Goal: Browse casually

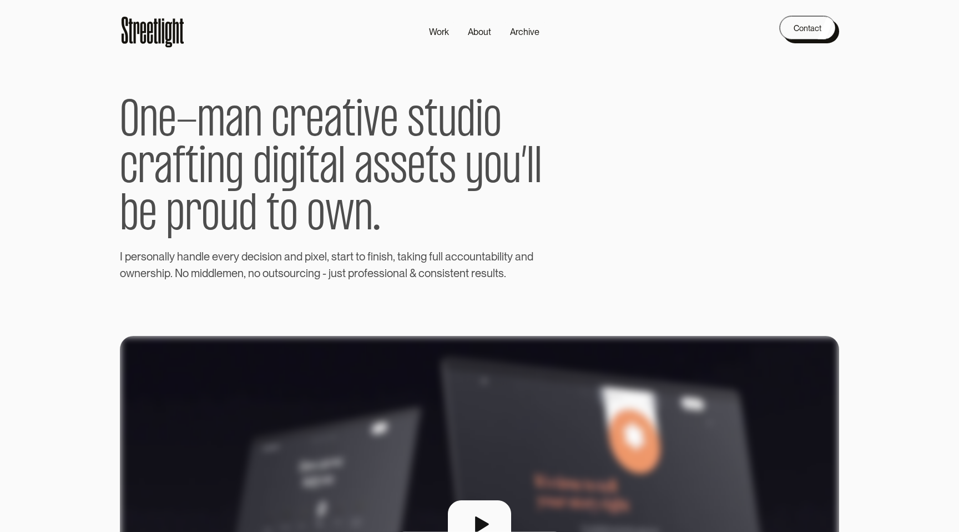
click at [773, 80] on div "O n e - m a n c r e a t i v e s t u d i o c r a f t i n g d i g i t a l a s s e…" at bounding box center [479, 165] width 719 height 232
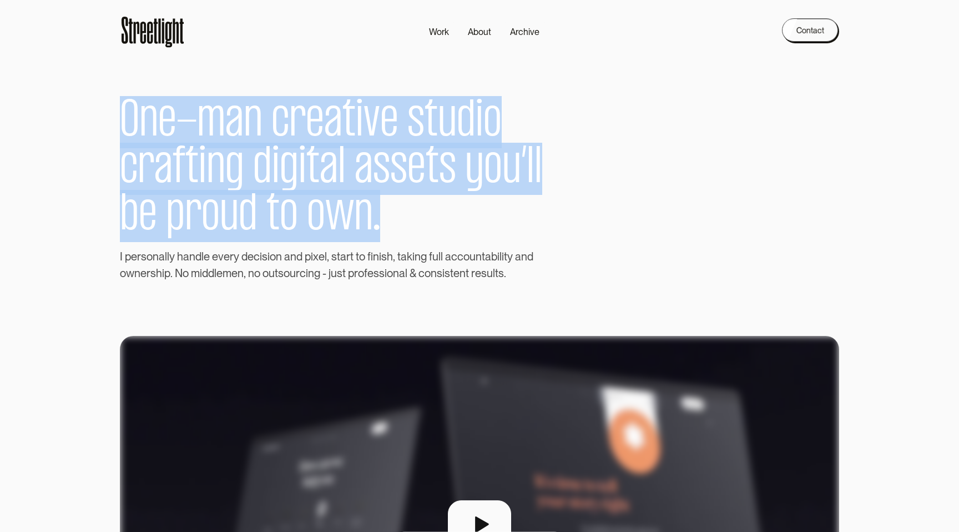
click at [773, 80] on div "O n e - m a n c r e a t i v e s t u d i o c r a f t i n g d i g i t a l a s s e…" at bounding box center [479, 165] width 719 height 232
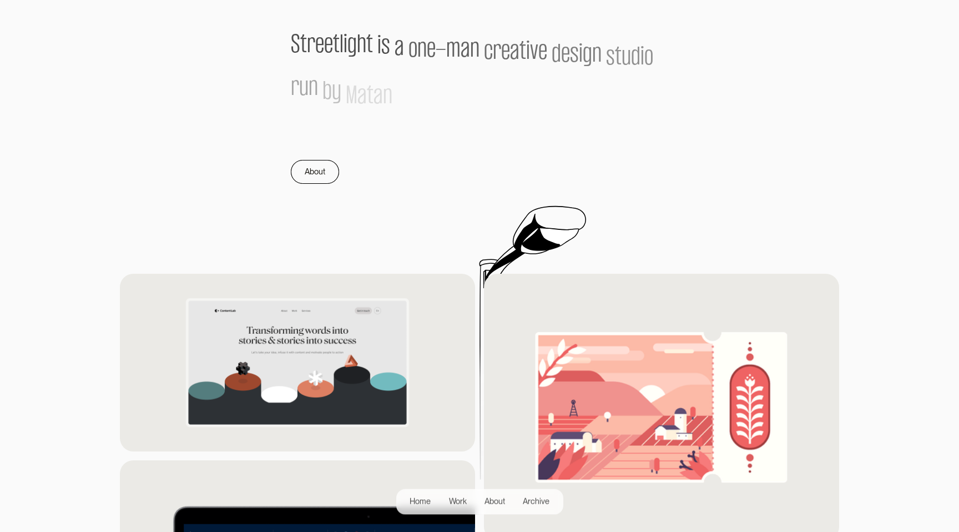
scroll to position [775, 0]
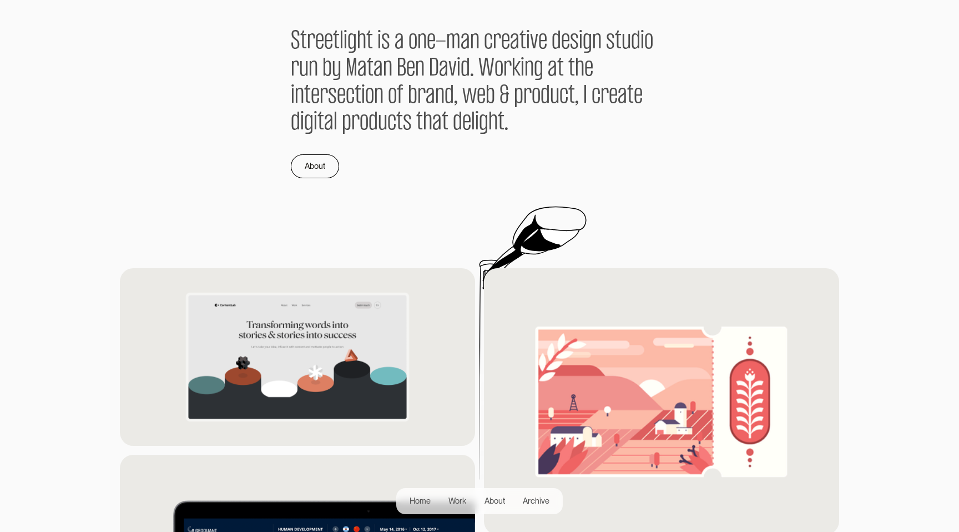
click at [804, 51] on div "S t r e e t l i g h t i s a o n e - m a n c r e a t i v e d e s i g n s t u d i…" at bounding box center [479, 102] width 719 height 329
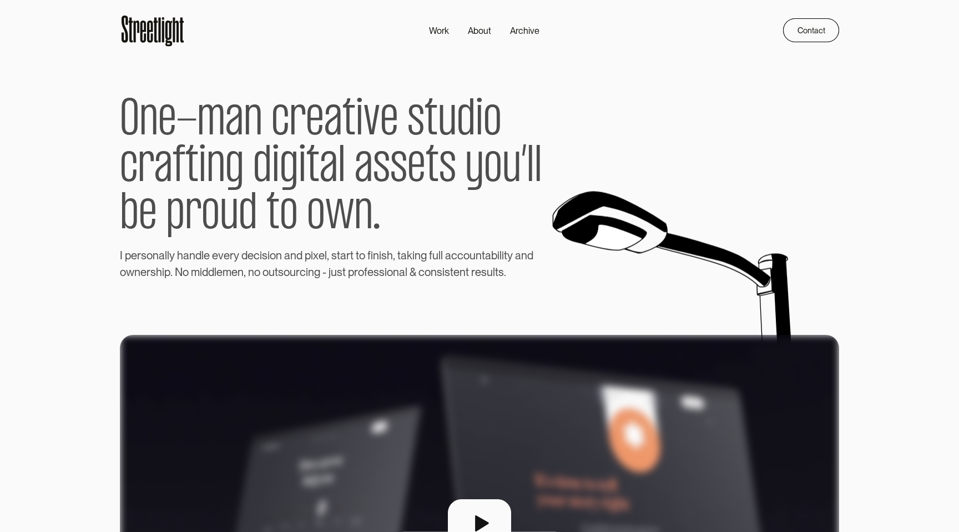
scroll to position [0, 0]
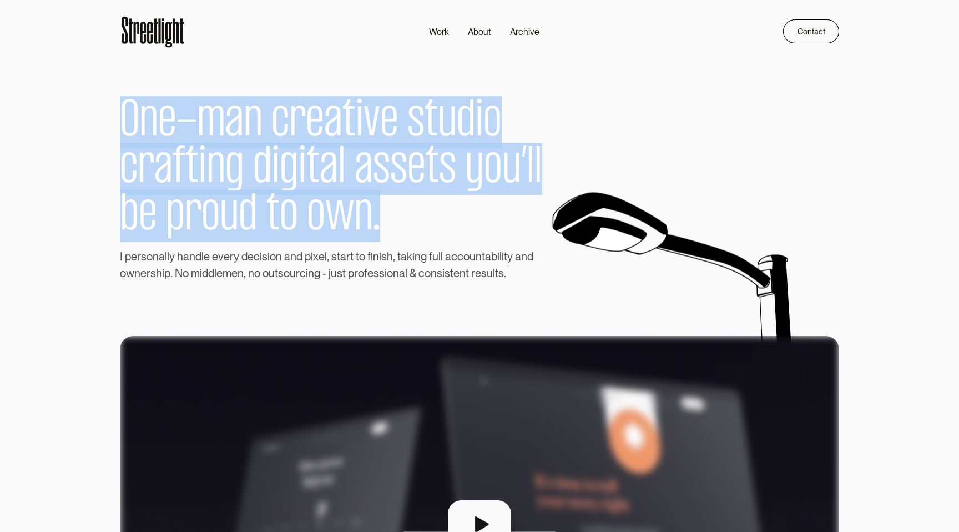
drag, startPoint x: 110, startPoint y: 105, endPoint x: 411, endPoint y: 215, distance: 320.0
click at [411, 215] on section "O n e - m a n c r e a t i v e s t u d i o c r a f t i n g d i g i t a l a s s e…" at bounding box center [479, 165] width 959 height 232
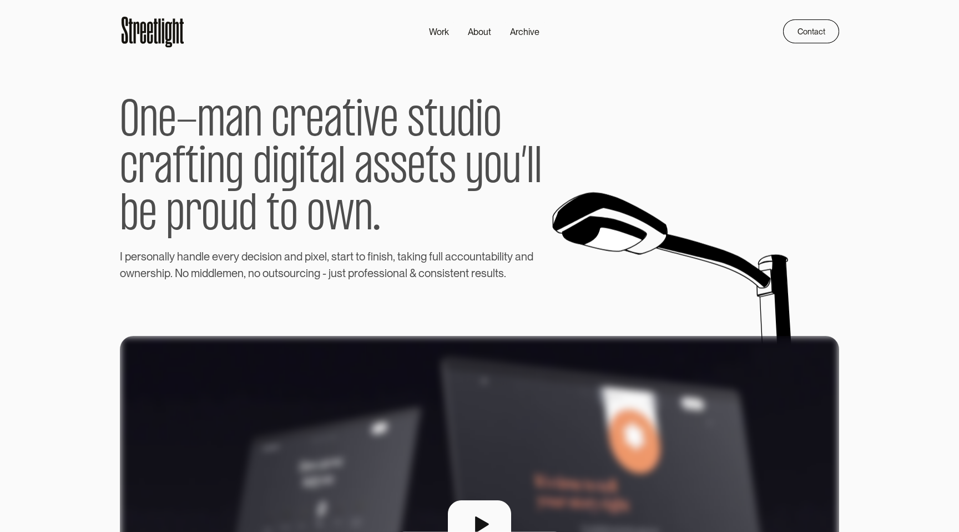
click at [411, 215] on p "O n e - m a n c r e a t i v e s t u d i o c r a f t i n g d i g i t a l a s s e…" at bounding box center [344, 169] width 449 height 158
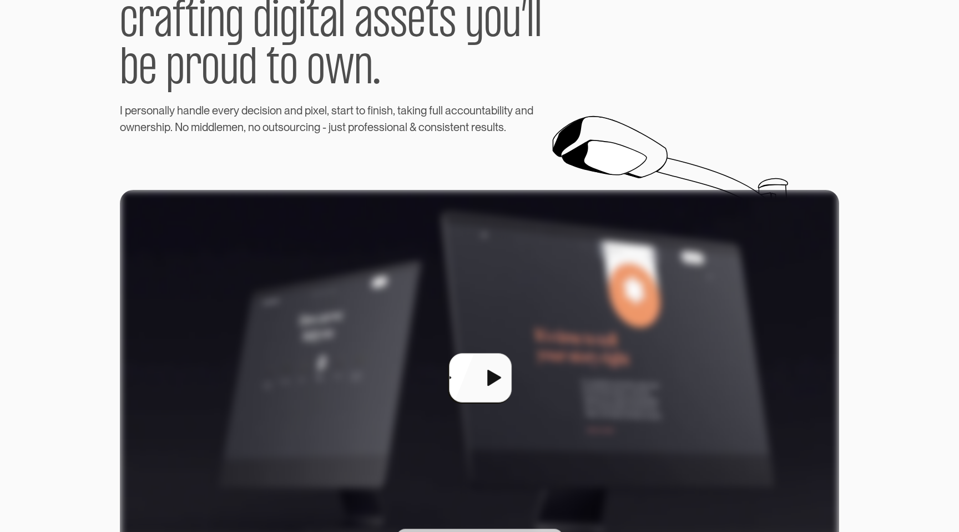
scroll to position [145, 0]
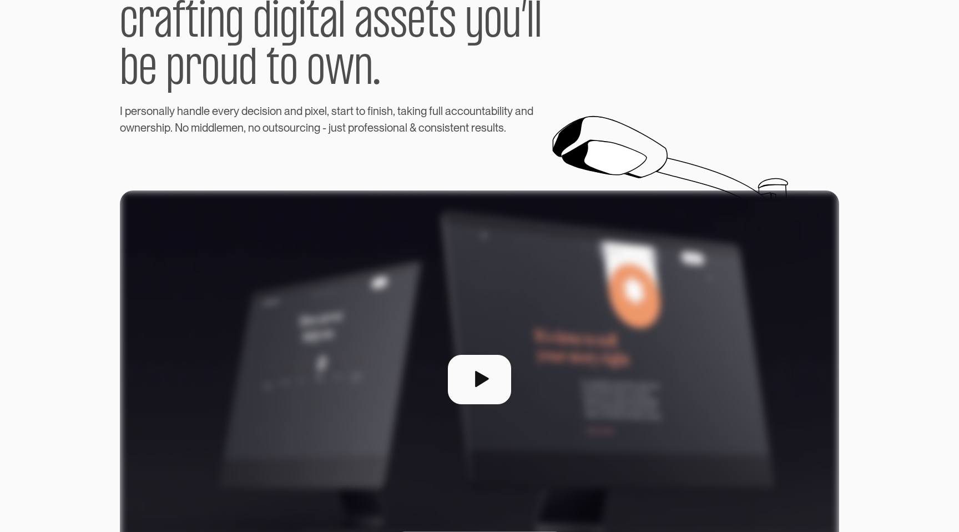
click at [584, 112] on div "O n e - m a n c r e a t i v e s t u d i o c r a f t i n g d i g i t a l a s s e…" at bounding box center [479, 20] width 719 height 232
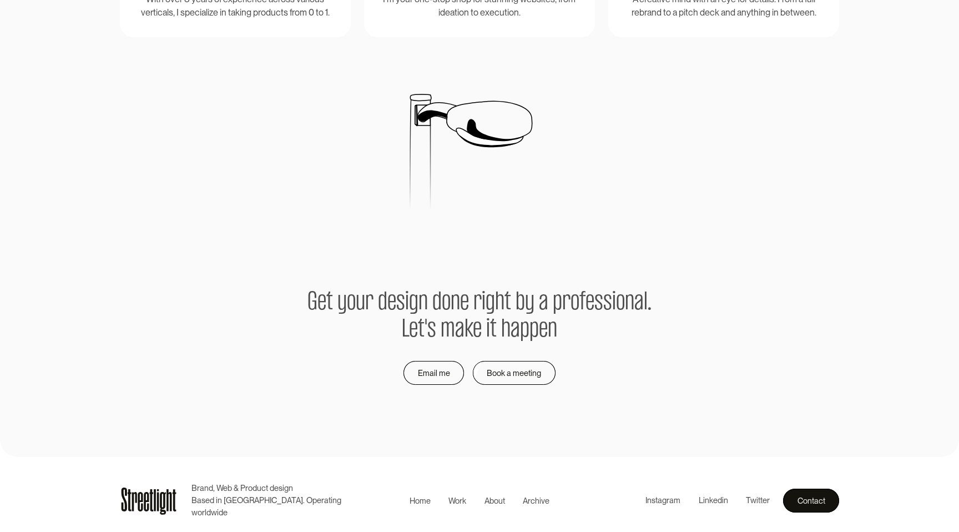
scroll to position [2061, 0]
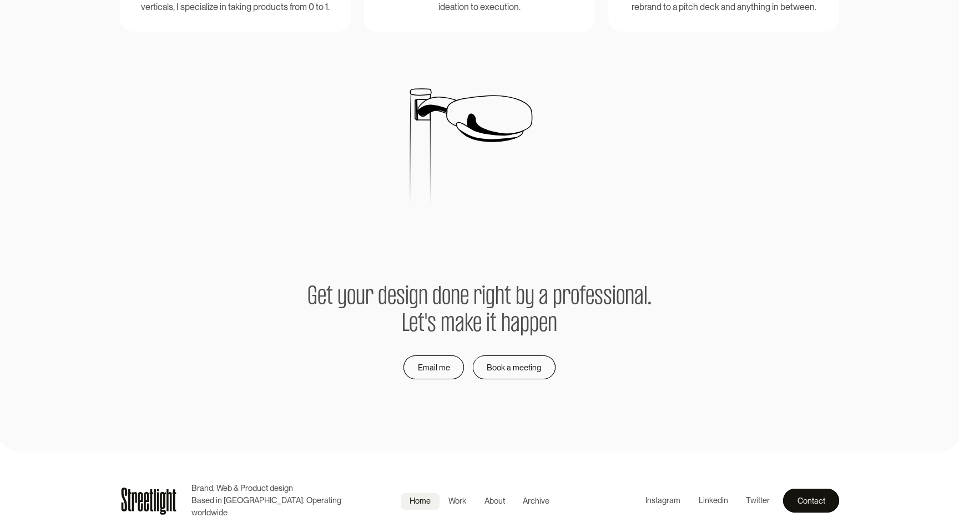
click at [424, 502] on div "Home" at bounding box center [419, 501] width 21 height 12
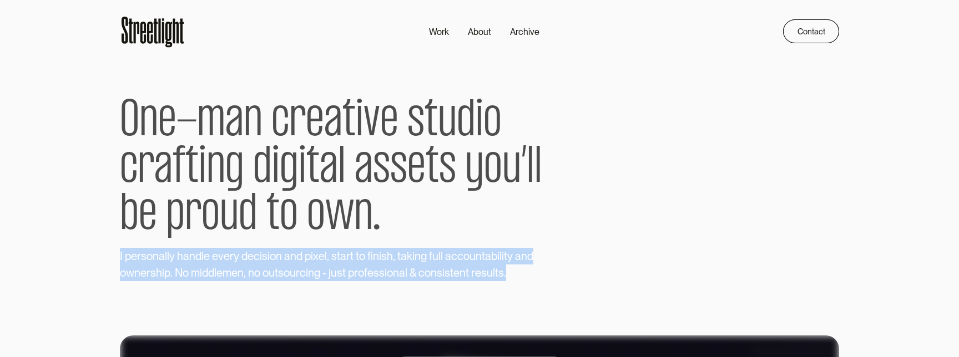
drag, startPoint x: 519, startPoint y: 270, endPoint x: 119, endPoint y: 254, distance: 399.8
click at [119, 254] on section "O n e - m a n c r e a t i v e s t u d i o c r a f t i n g d i g i t a l a s s e…" at bounding box center [479, 165] width 959 height 232
copy h1 "I p e r s o n a l l y h a n d l e e v e r y d e c i s i o n a n d p i x e l , s…"
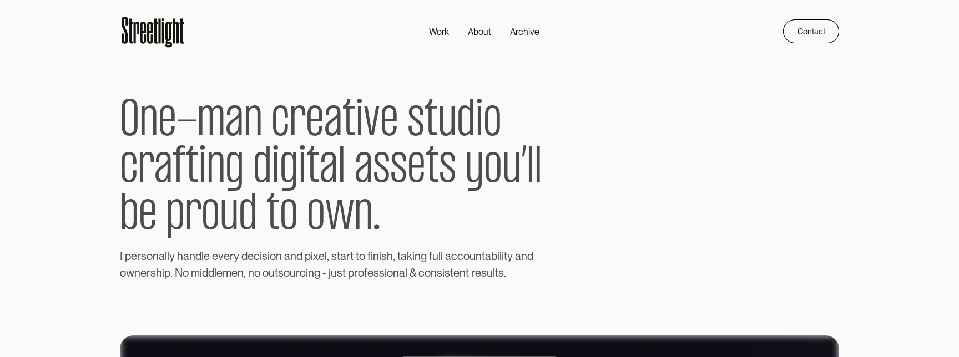
click at [675, 133] on div "O n e - m a n c r e a t i v e s t u d i o c r a f t i n g d i g i t a l a s s e…" at bounding box center [479, 165] width 719 height 232
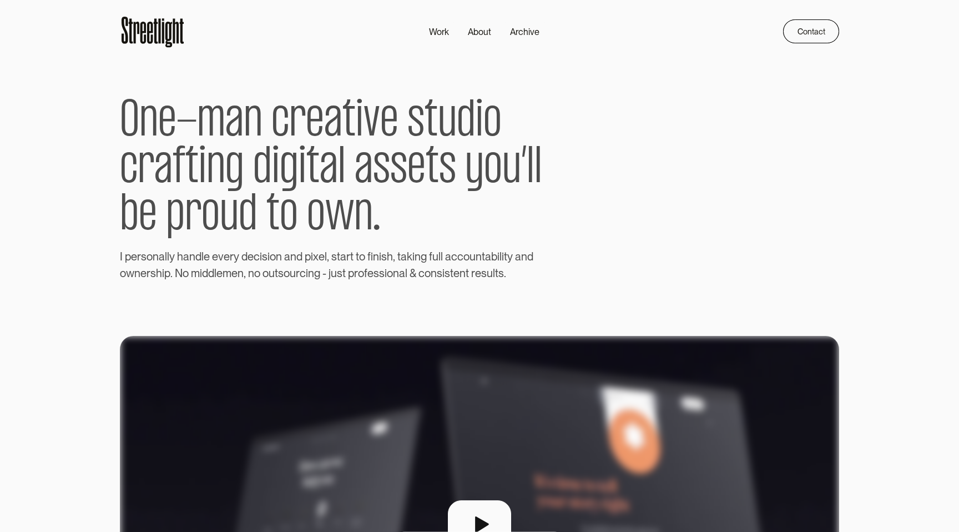
click at [878, 289] on section at bounding box center [479, 498] width 959 height 432
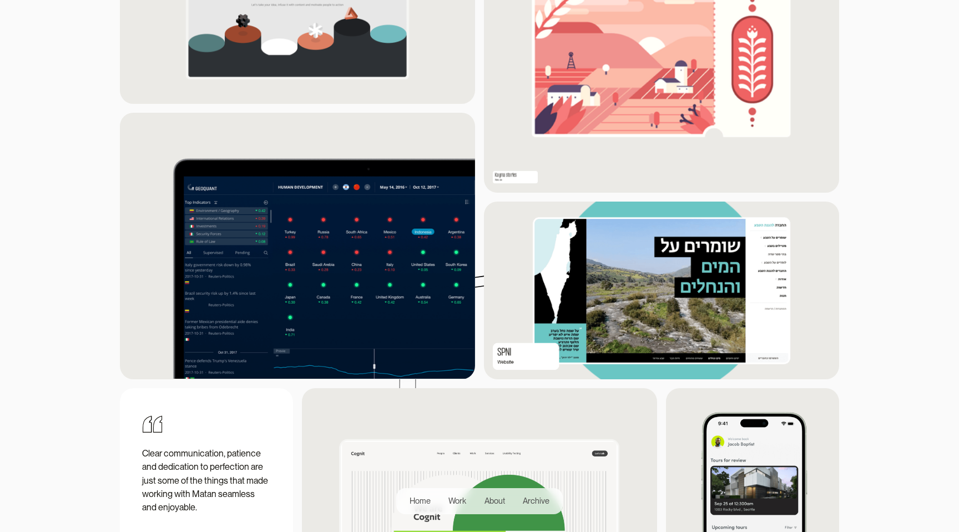
scroll to position [1121, 0]
